Goal: Find specific page/section: Find specific page/section

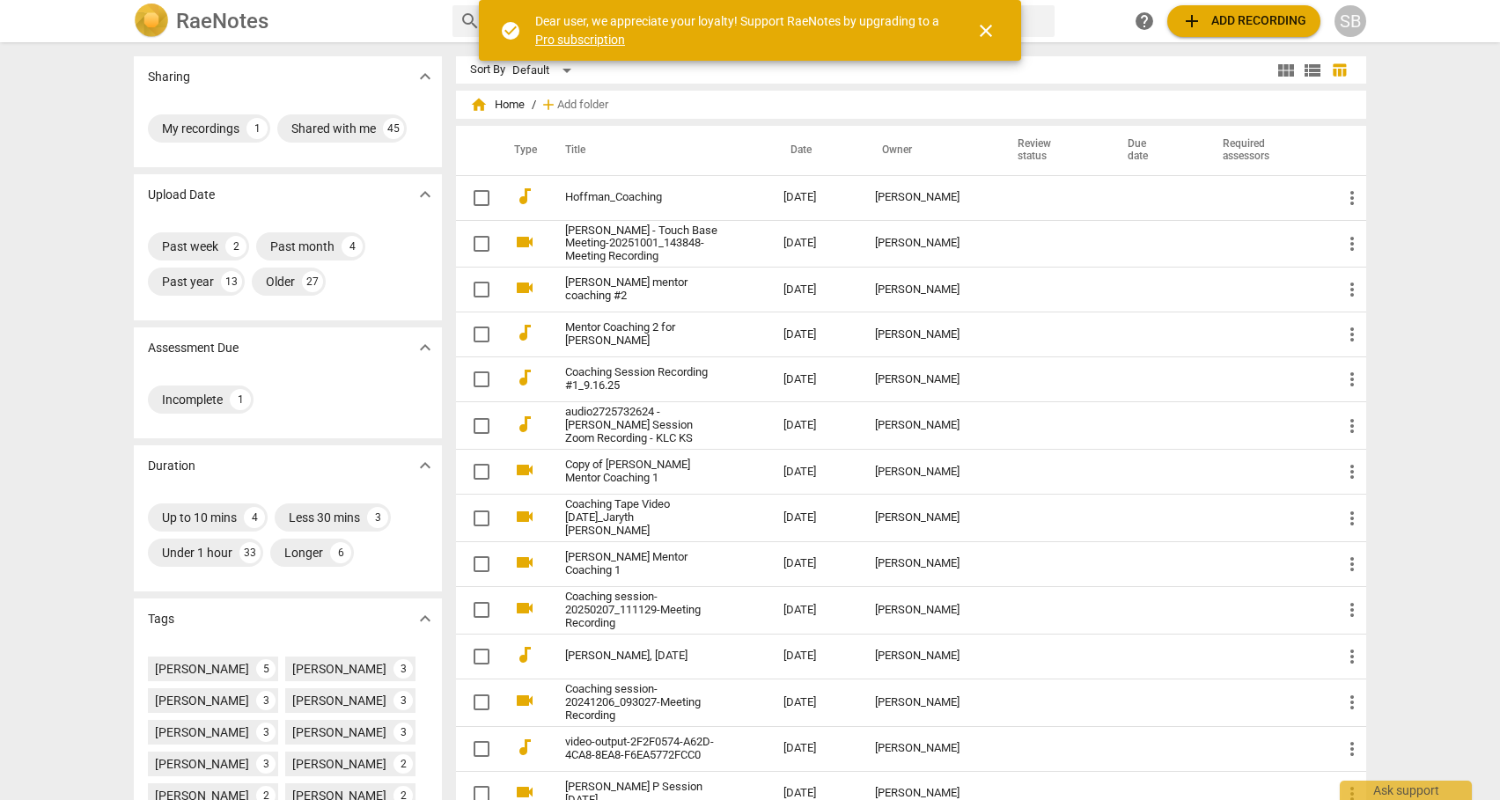
click at [990, 28] on span "close" at bounding box center [985, 30] width 21 height 21
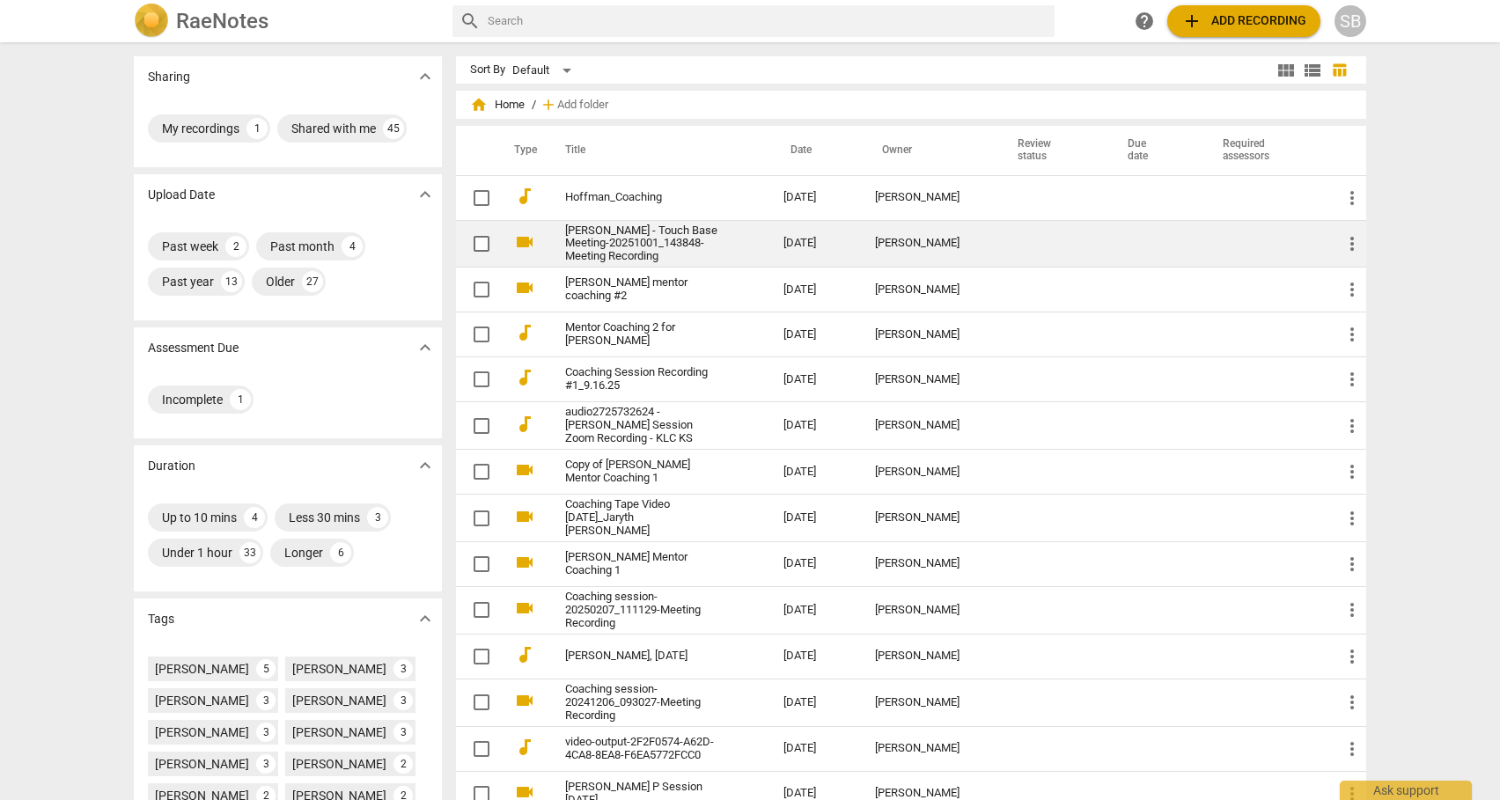
click at [616, 239] on link "[PERSON_NAME] - Touch Base Meeting-20251001_143848-Meeting Recording" at bounding box center [642, 244] width 155 height 40
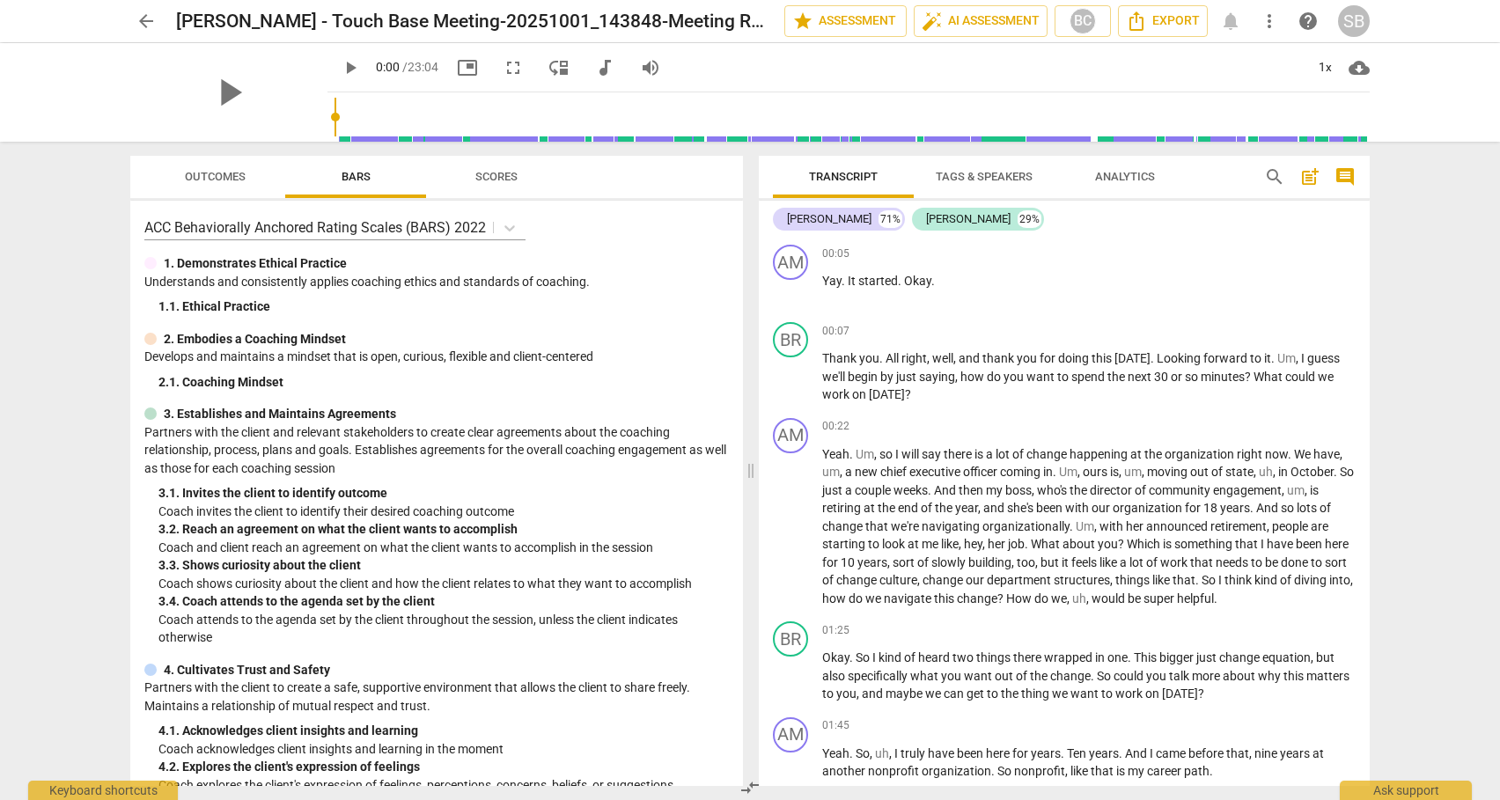
click at [143, 19] on span "arrow_back" at bounding box center [146, 21] width 21 height 21
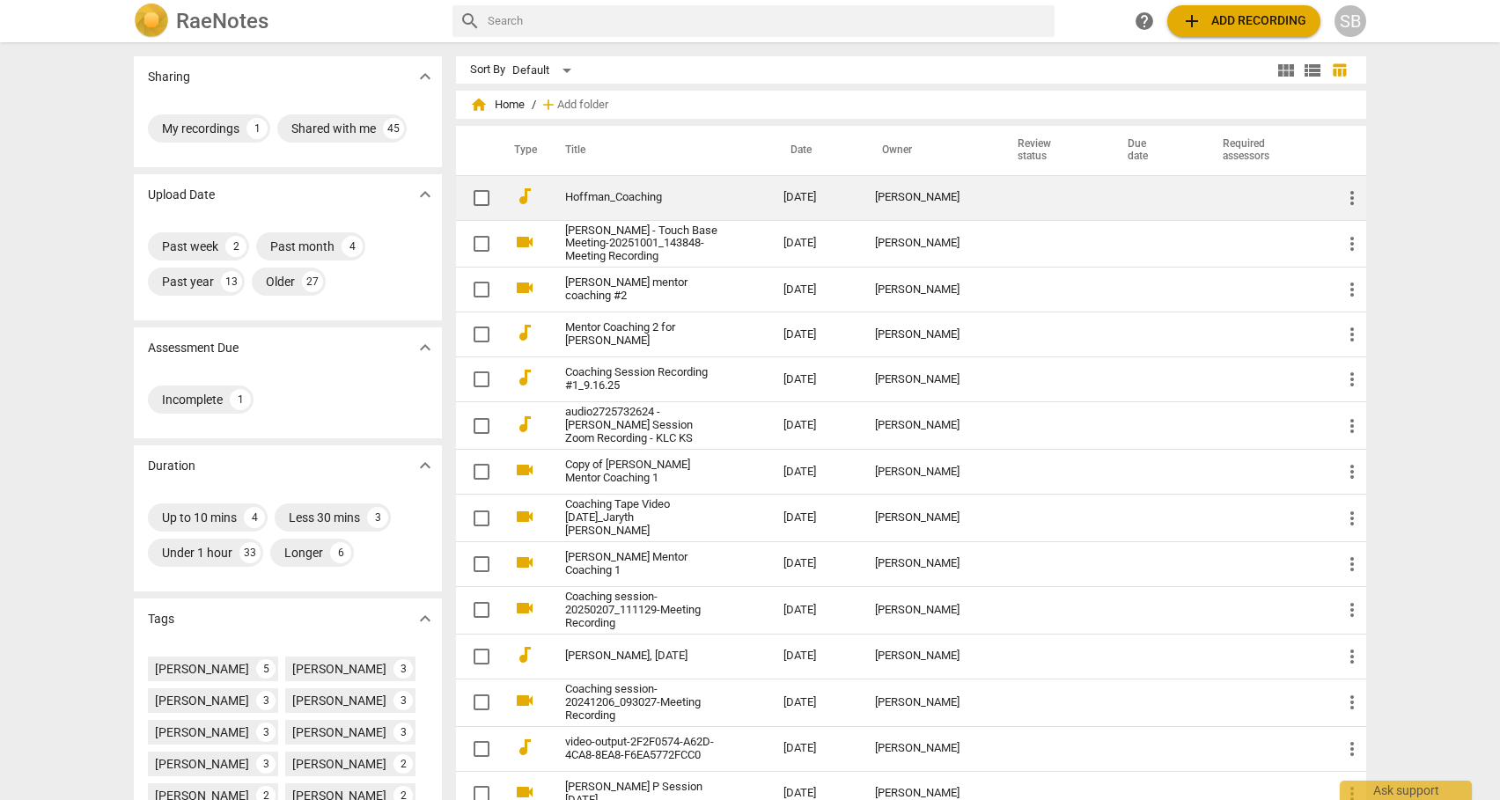
click at [626, 198] on link "Hoffman_Coaching" at bounding box center [642, 197] width 155 height 13
